Goal: Check status

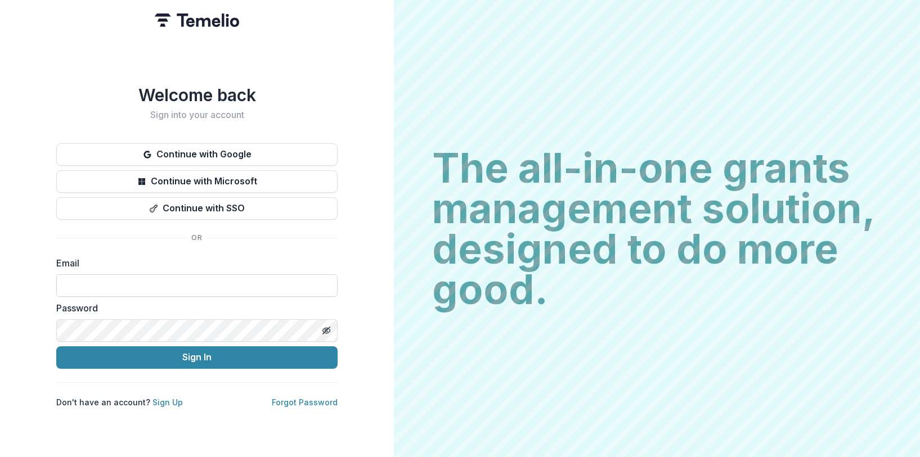
click at [232, 280] on input at bounding box center [196, 286] width 281 height 23
type input "**********"
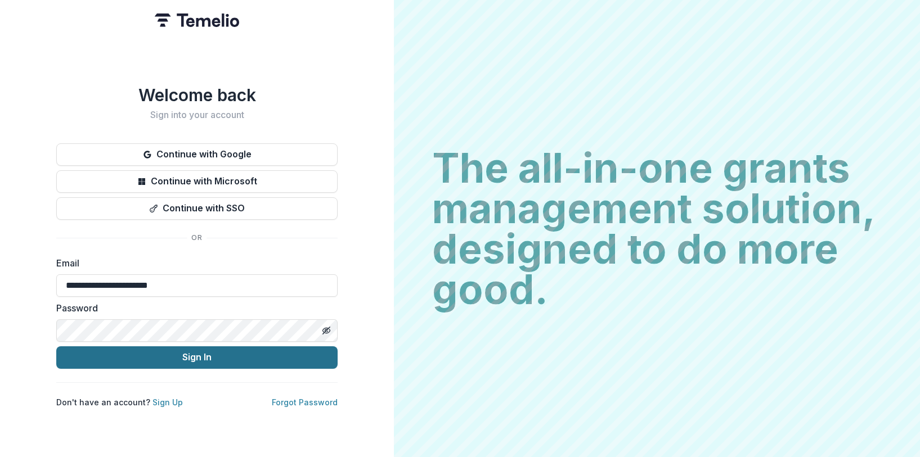
click at [189, 352] on button "Sign In" at bounding box center [196, 358] width 281 height 23
